Goal: Navigation & Orientation: Go to known website

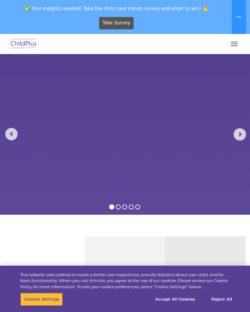
select select "MEDIUM"
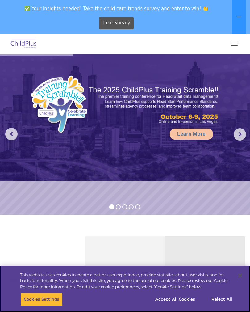
click at [185, 302] on button "Accept All Cookies" at bounding box center [175, 299] width 47 height 13
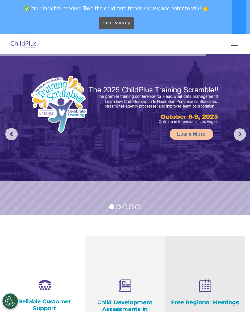
click at [240, 17] on icon at bounding box center [239, 17] width 4 height 1
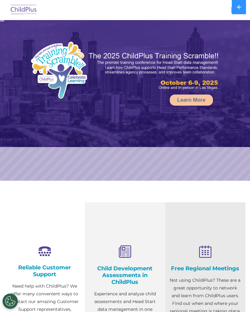
select select "MEDIUM"
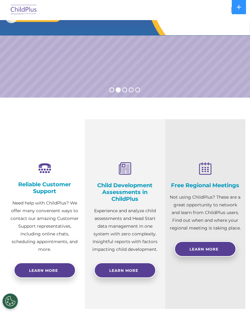
scroll to position [83, 0]
